Goal: Task Accomplishment & Management: Use online tool/utility

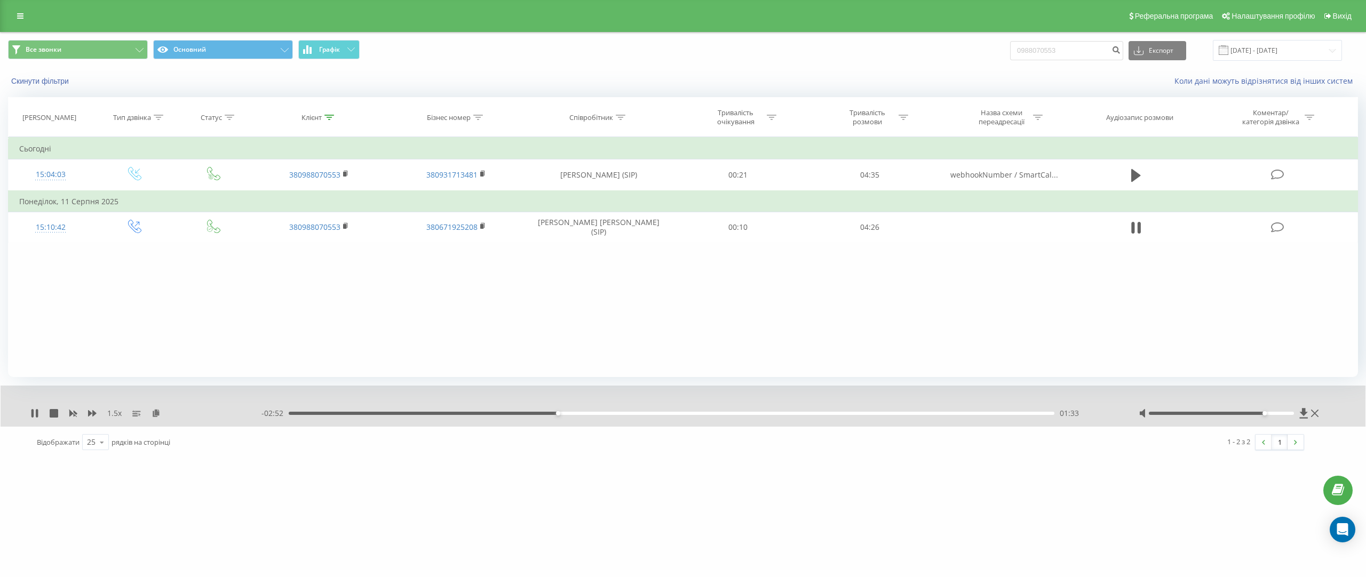
click at [1271, 411] on div at bounding box center [1230, 413] width 182 height 11
click at [1276, 412] on div at bounding box center [1221, 413] width 145 height 3
click at [156, 413] on icon at bounding box center [156, 412] width 9 height 7
click at [1009, 305] on div "Фільтрувати за умовою Дорівнює Введіть значення Скасувати OK Фільтрувати за умо…" at bounding box center [683, 257] width 1350 height 240
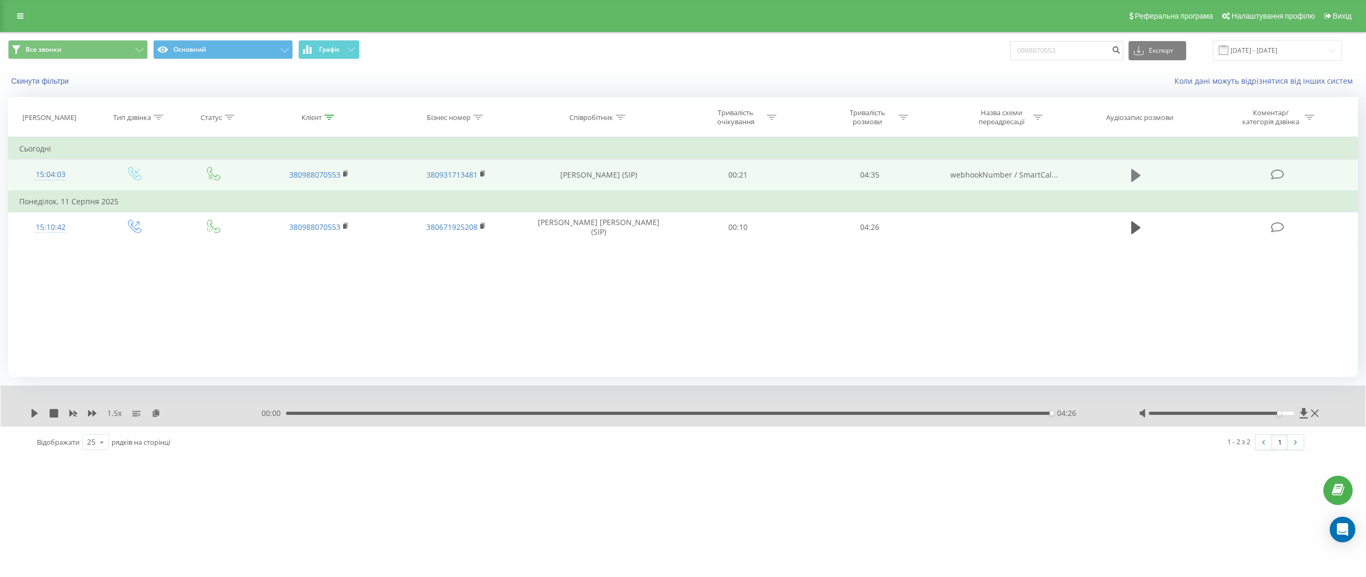
click at [1136, 172] on icon at bounding box center [1136, 175] width 10 height 13
click at [25, 16] on link at bounding box center [20, 16] width 19 height 15
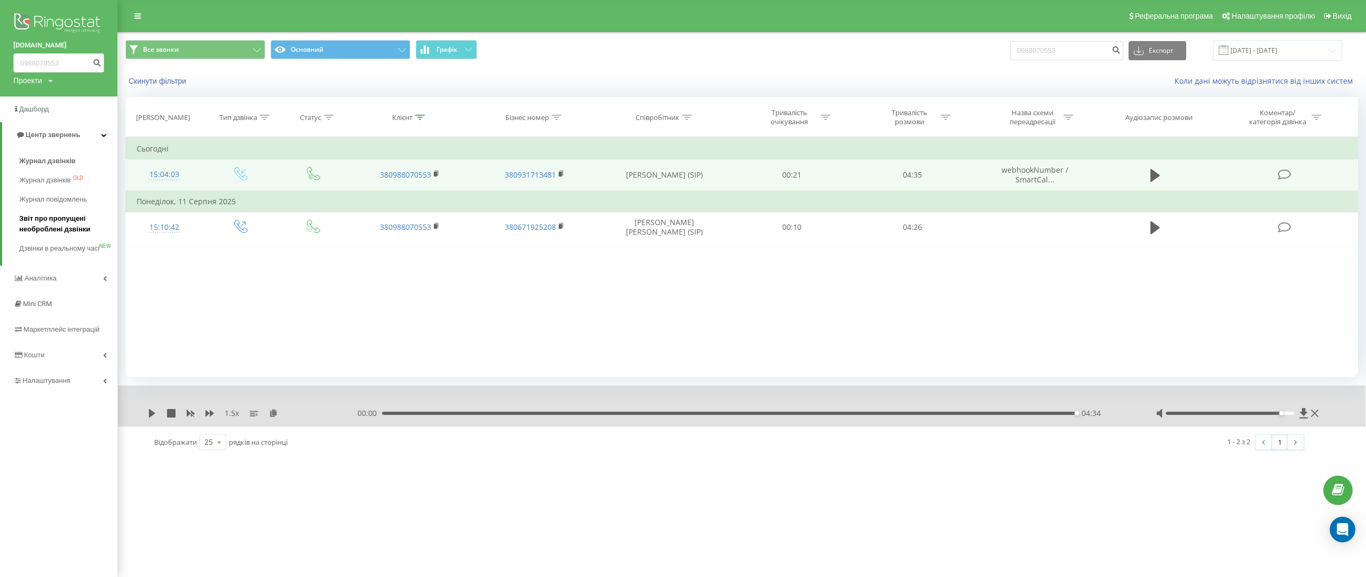
click at [77, 229] on span "Звіт про пропущені необроблені дзвінки" at bounding box center [65, 223] width 93 height 21
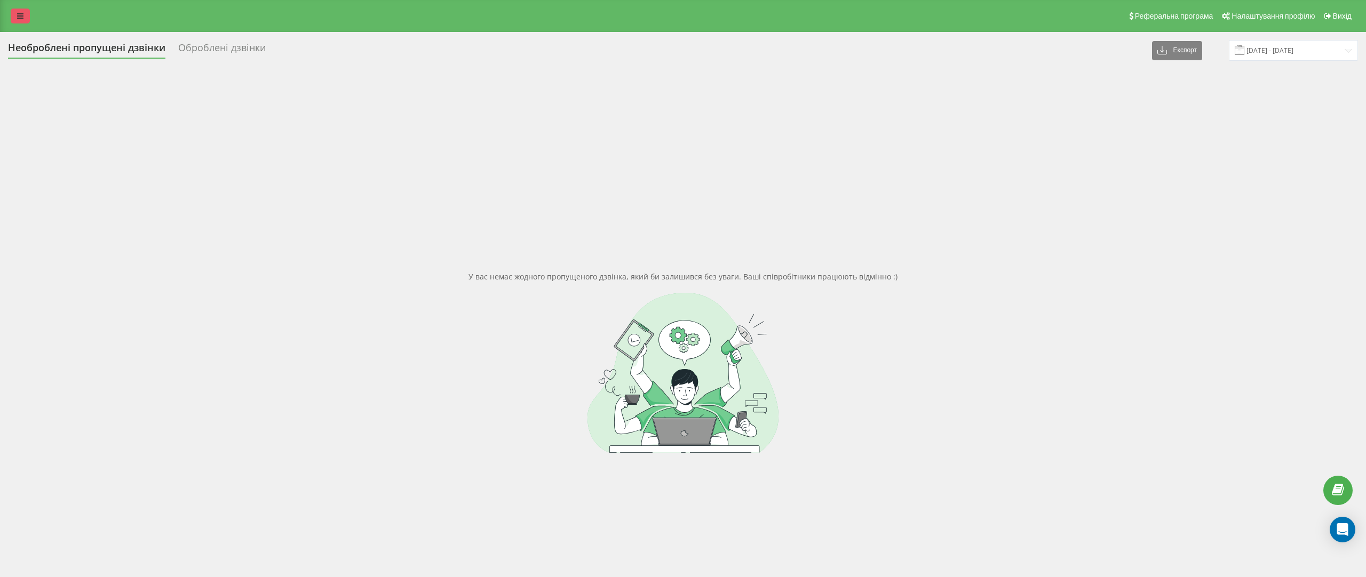
click at [26, 16] on link at bounding box center [20, 16] width 19 height 15
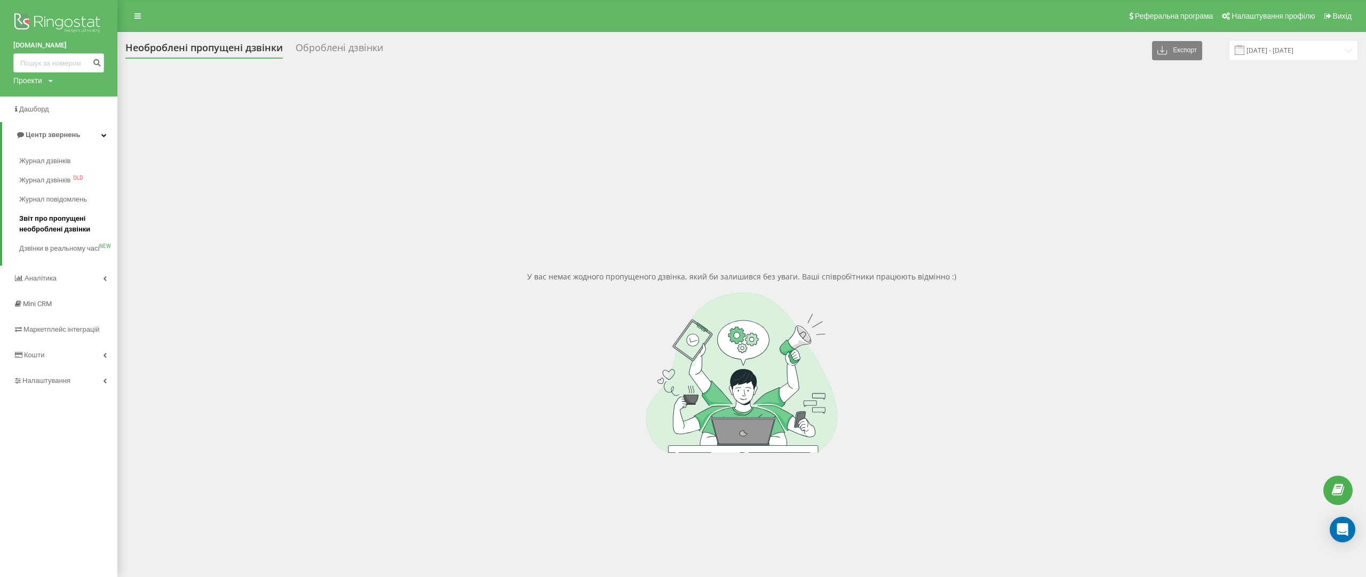
click at [77, 221] on span "Звіт про пропущені необроблені дзвінки" at bounding box center [65, 223] width 93 height 21
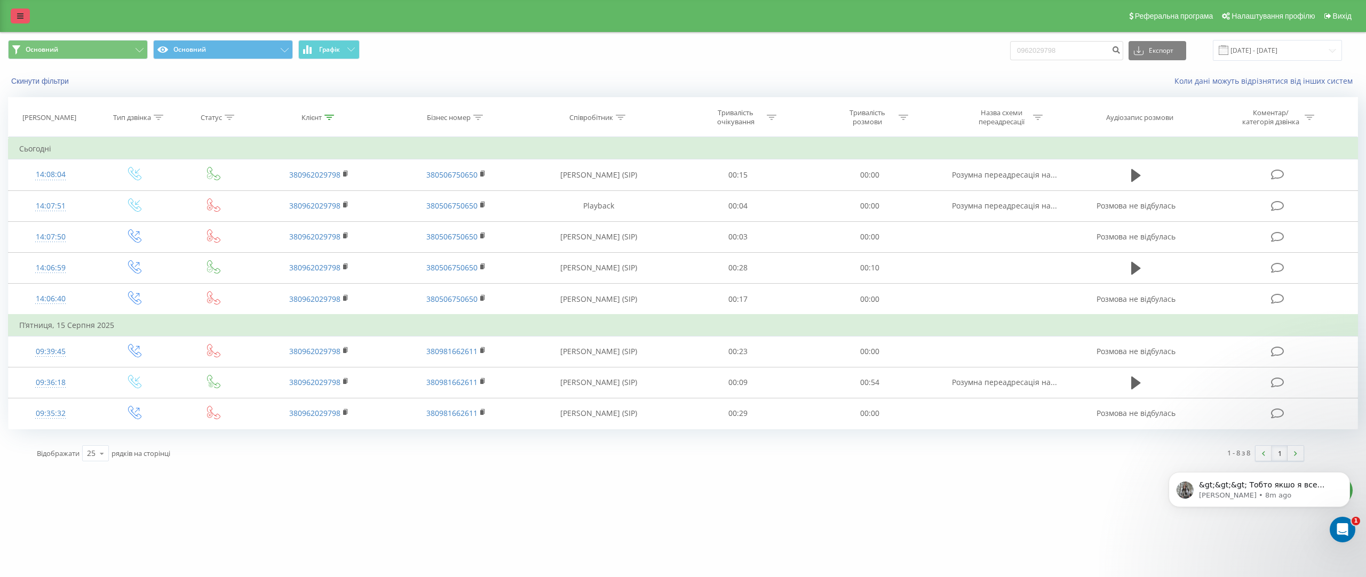
click at [26, 14] on link at bounding box center [20, 16] width 19 height 15
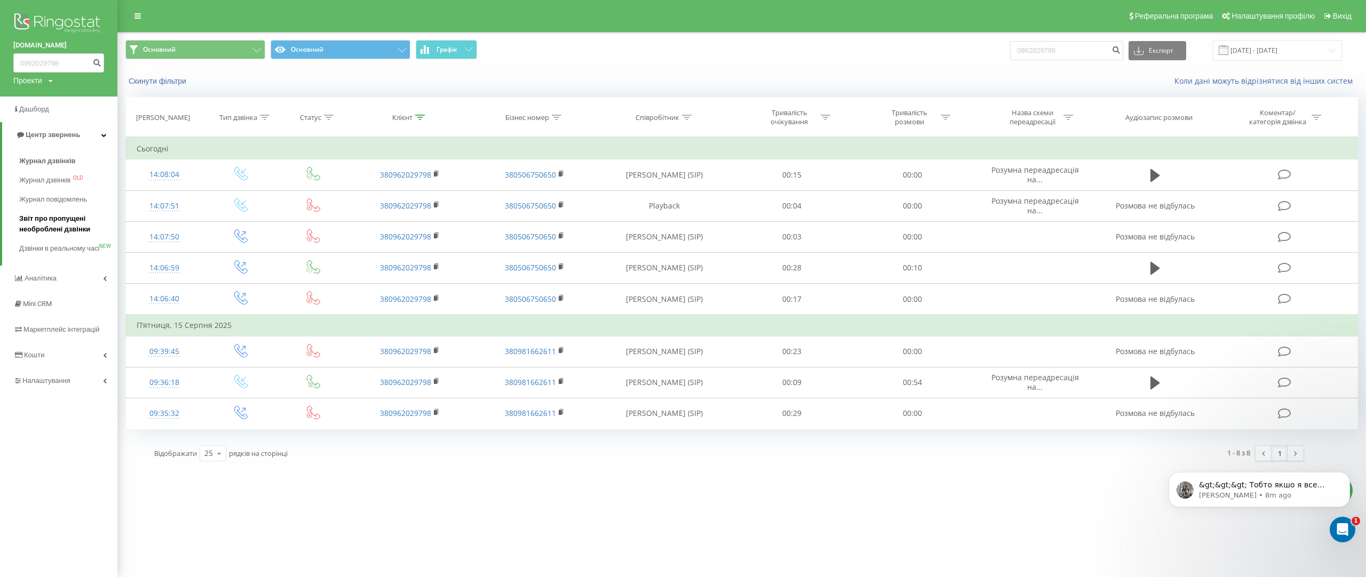
click at [79, 223] on span "Звіт про пропущені необроблені дзвінки" at bounding box center [65, 223] width 93 height 21
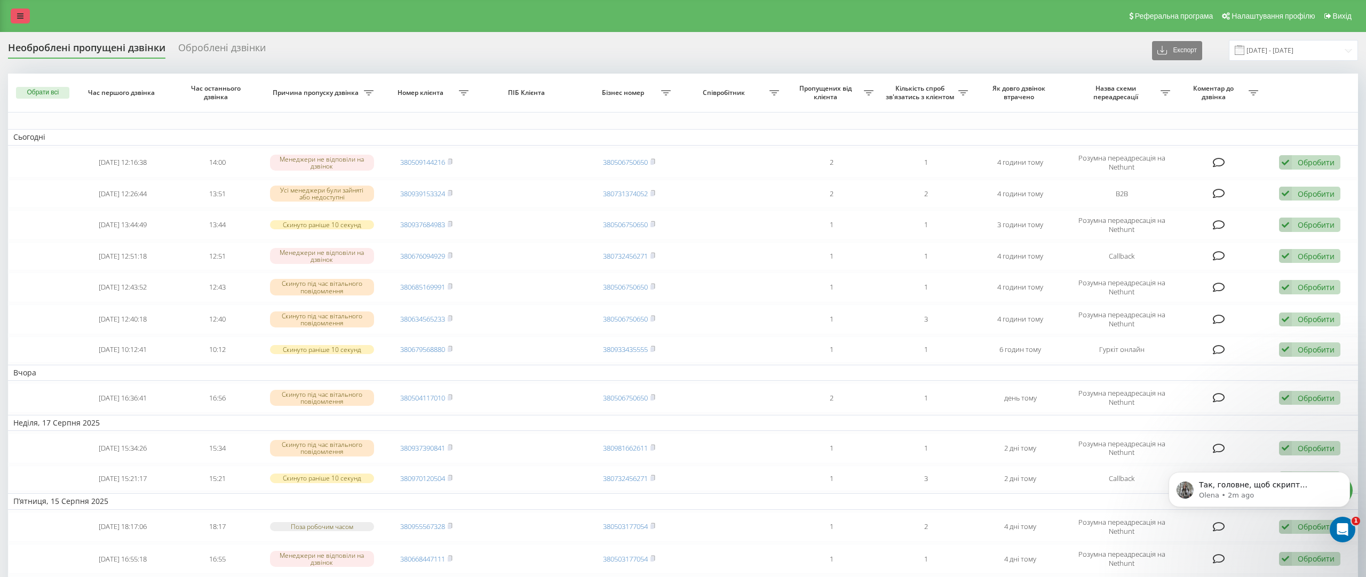
click at [28, 16] on link at bounding box center [20, 16] width 19 height 15
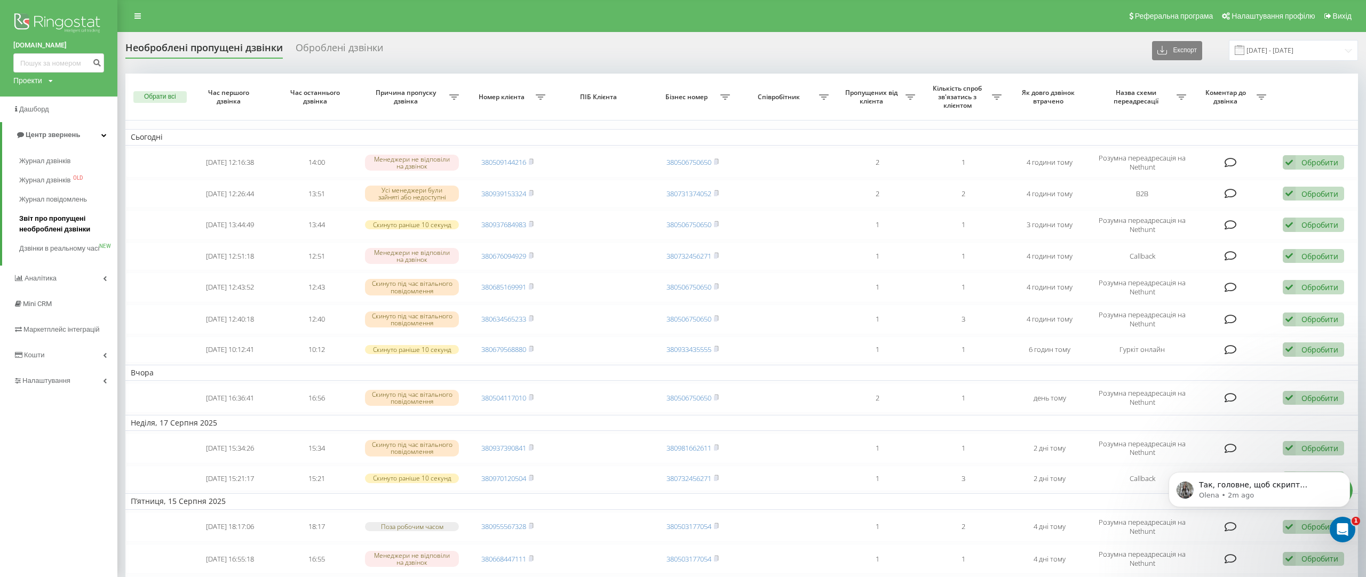
click at [67, 232] on span "Звіт про пропущені необроблені дзвінки" at bounding box center [65, 223] width 93 height 21
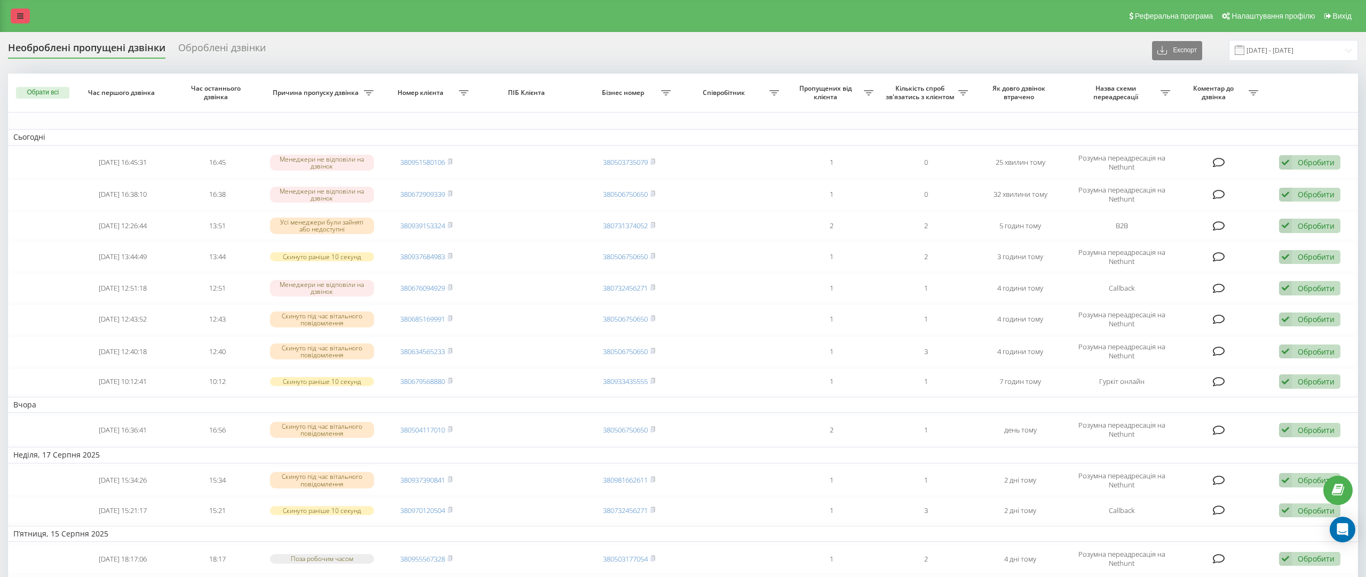
click at [24, 21] on link at bounding box center [20, 16] width 19 height 15
